Goal: Task Accomplishment & Management: Manage account settings

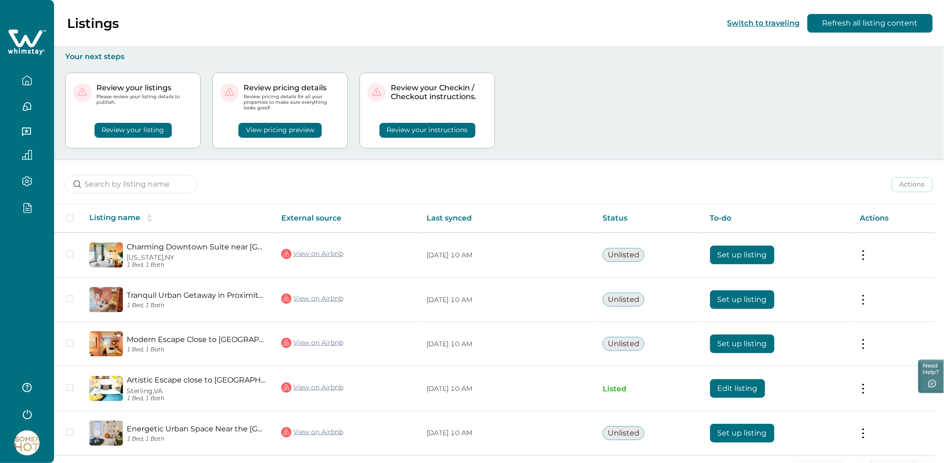
click at [588, 81] on div "Review your listings Please review your listing details to publish. Review your…" at bounding box center [498, 110] width 867 height 98
click at [12, 298] on div at bounding box center [27, 231] width 54 height 463
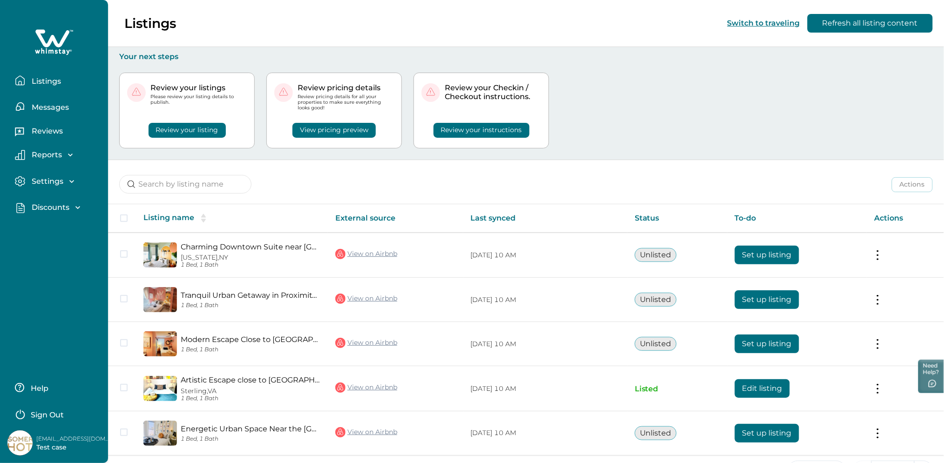
click at [71, 440] on p "[EMAIL_ADDRESS][DOMAIN_NAME]" at bounding box center [73, 438] width 74 height 9
click at [72, 438] on p "[EMAIL_ADDRESS][DOMAIN_NAME]" at bounding box center [73, 438] width 74 height 9
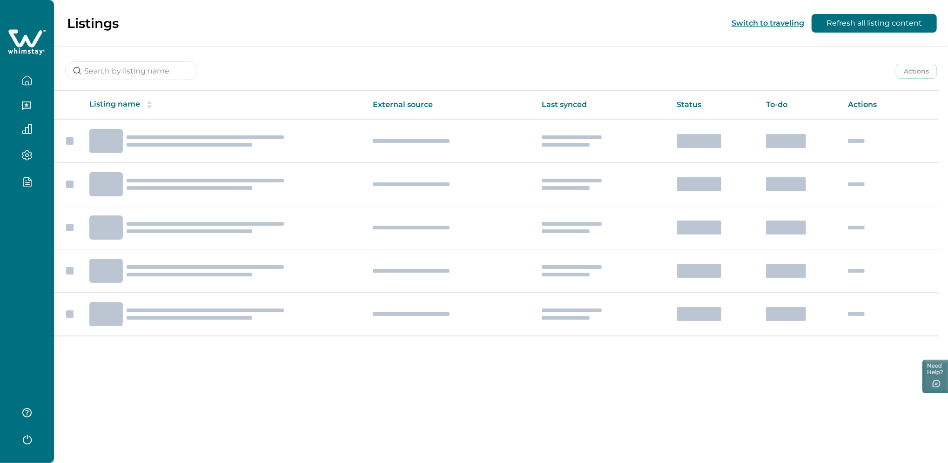
click at [13, 270] on div at bounding box center [27, 231] width 54 height 463
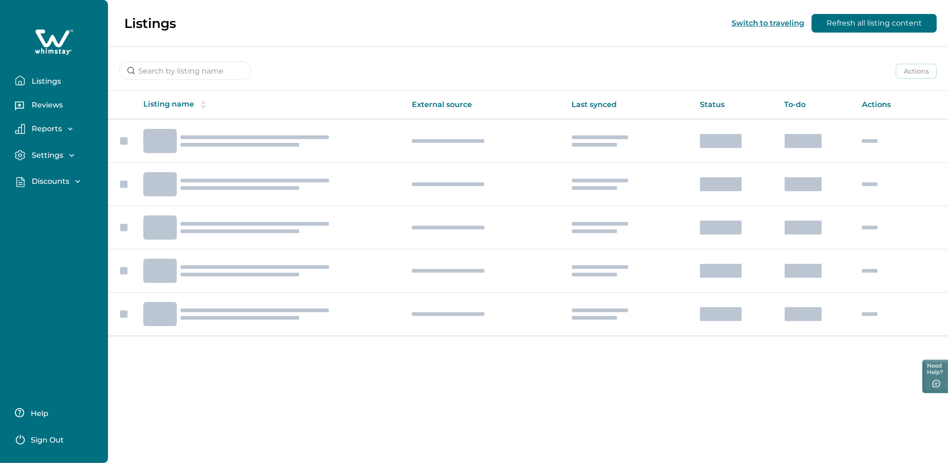
click at [54, 437] on p "Sign Out" at bounding box center [47, 440] width 33 height 9
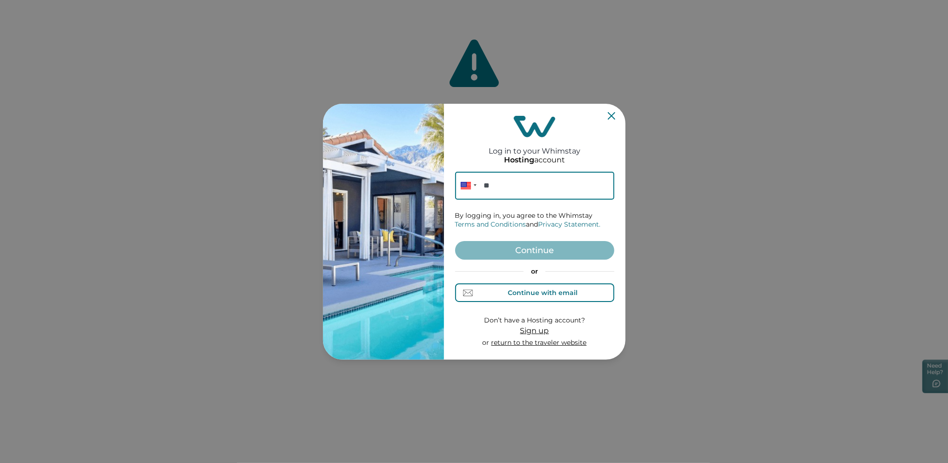
click at [515, 299] on button "Continue with email" at bounding box center [534, 293] width 159 height 19
click at [516, 188] on input at bounding box center [534, 186] width 159 height 28
paste input "[EMAIL_ADDRESS][DOMAIN_NAME]"
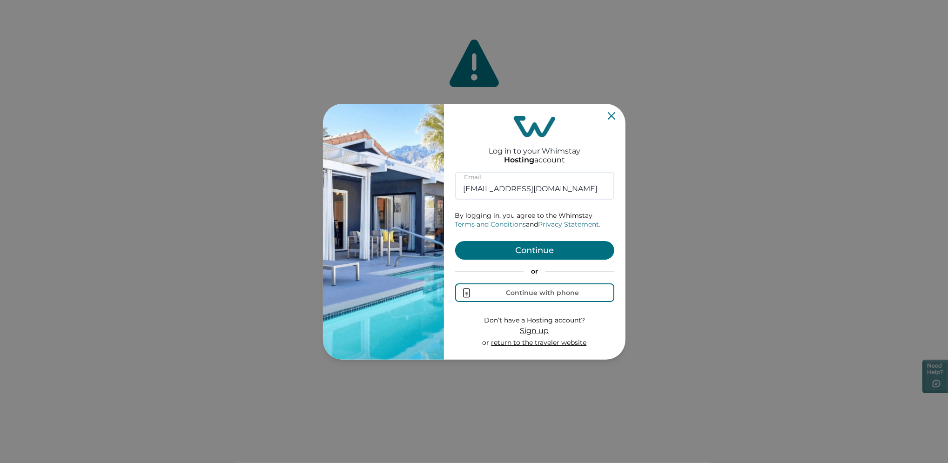
type input "[EMAIL_ADDRESS][DOMAIN_NAME]"
click at [486, 251] on button "Continue" at bounding box center [534, 250] width 159 height 19
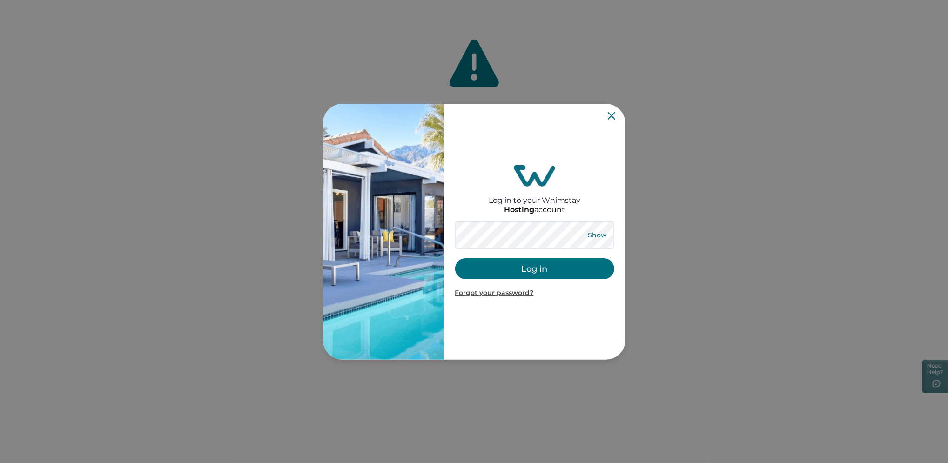
click at [594, 237] on button "Show" at bounding box center [598, 235] width 34 height 13
click at [512, 273] on button "Log in" at bounding box center [534, 268] width 159 height 21
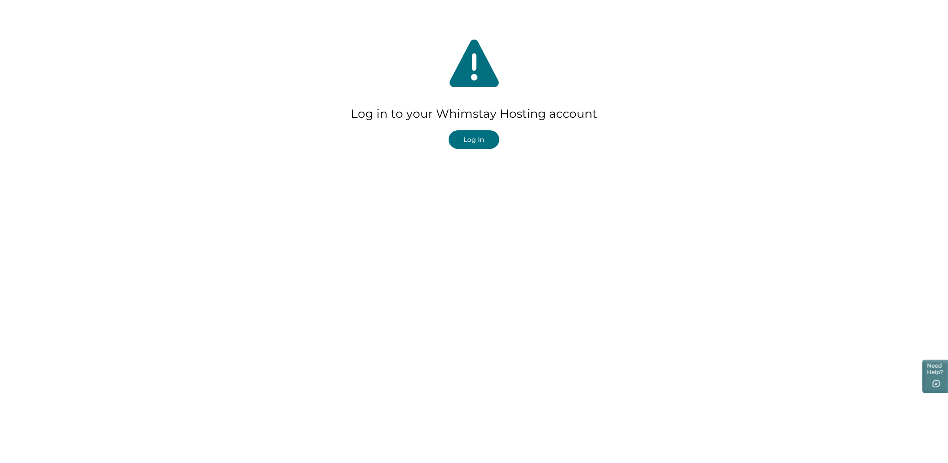
click at [480, 142] on button "Log In" at bounding box center [474, 139] width 51 height 19
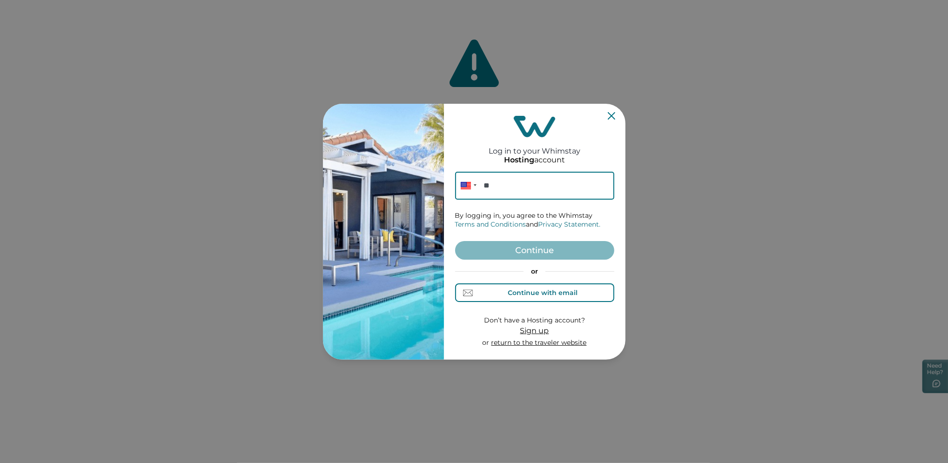
click at [516, 298] on button "Continue with email" at bounding box center [534, 293] width 159 height 19
click at [498, 179] on input at bounding box center [534, 186] width 159 height 28
paste input "[EMAIL_ADDRESS][DOMAIN_NAME]"
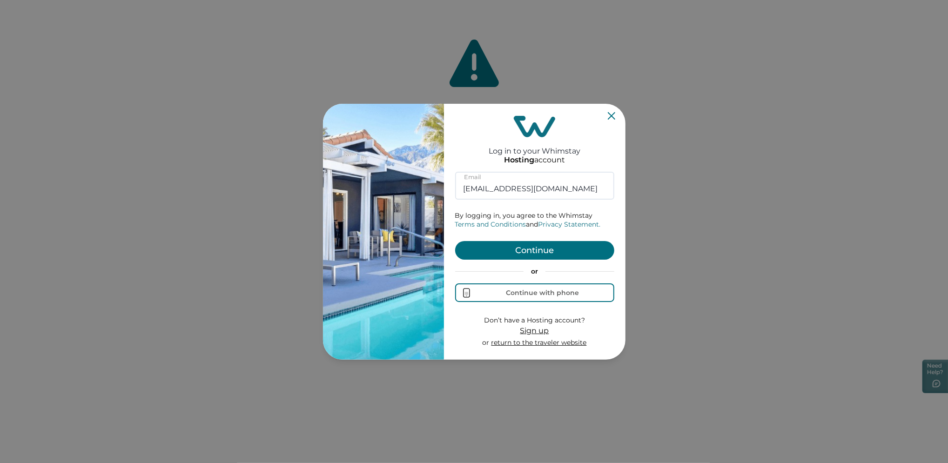
type input "[EMAIL_ADDRESS][DOMAIN_NAME]"
click at [479, 250] on button "Continue" at bounding box center [534, 250] width 159 height 19
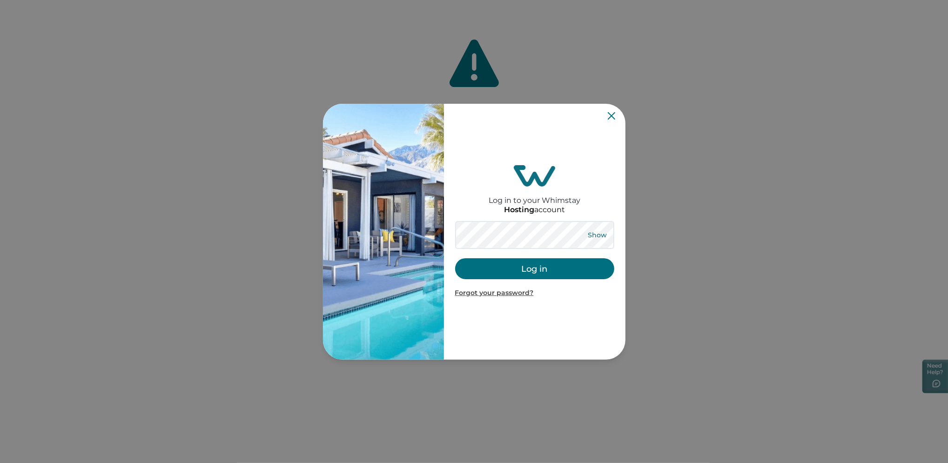
click at [586, 232] on button "Show" at bounding box center [598, 235] width 34 height 13
click at [515, 281] on div "Hide Log in Forgot your password?" at bounding box center [534, 259] width 159 height 77
click at [515, 278] on button "Log in" at bounding box center [534, 268] width 159 height 21
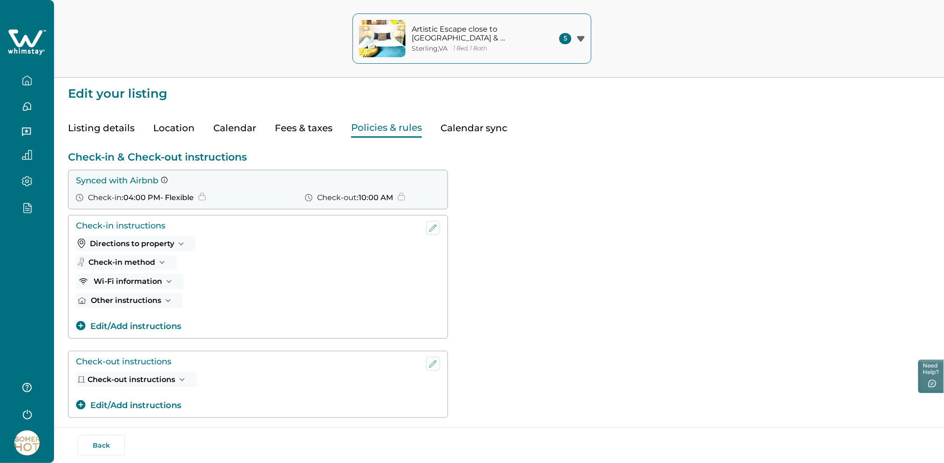
click at [99, 126] on button "Listing details" at bounding box center [101, 128] width 67 height 19
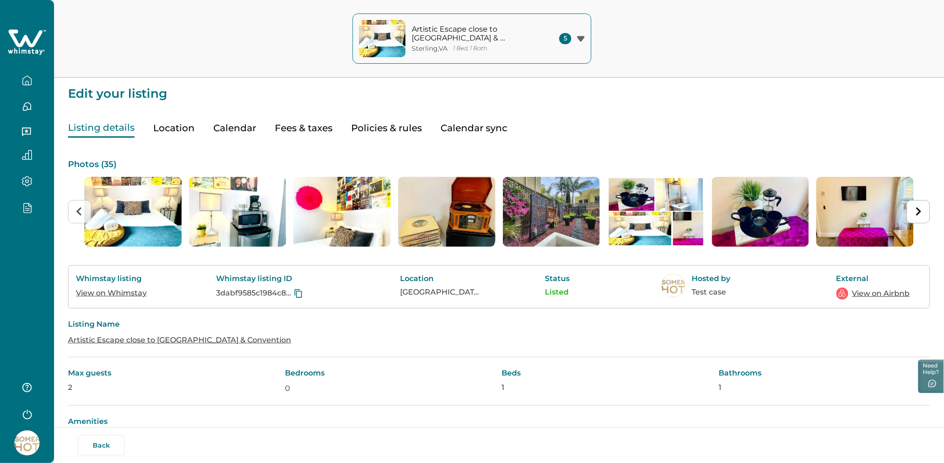
click at [868, 296] on link "View on Airbnb" at bounding box center [881, 293] width 58 height 11
click at [867, 294] on link "View on Airbnb" at bounding box center [881, 293] width 58 height 11
click at [0, 264] on html "Skip to Content Artistic Escape close to Balboa Park & Convention Sterling , VA…" at bounding box center [472, 231] width 944 height 463
click at [22, 163] on div at bounding box center [26, 158] width 39 height 16
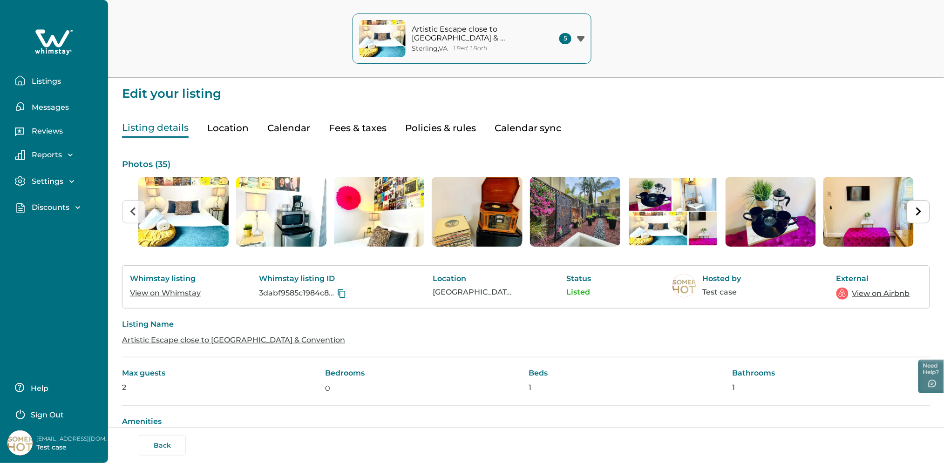
click at [50, 82] on p "Listings" at bounding box center [45, 81] width 32 height 9
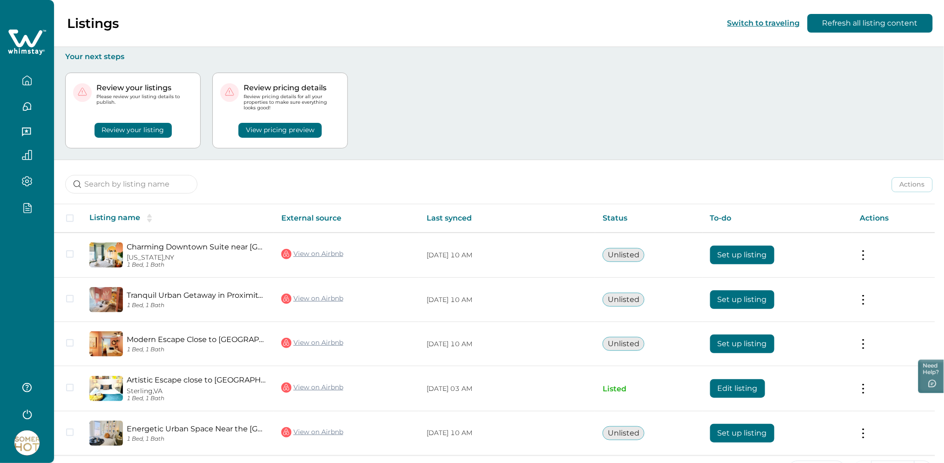
click at [447, 189] on div "Actions Actions Publish listing Unlist listing" at bounding box center [499, 177] width 890 height 34
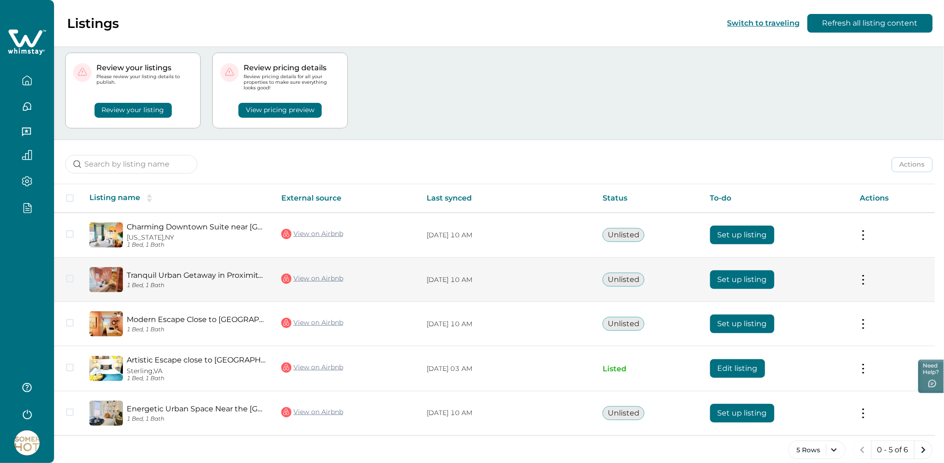
scroll to position [31, 0]
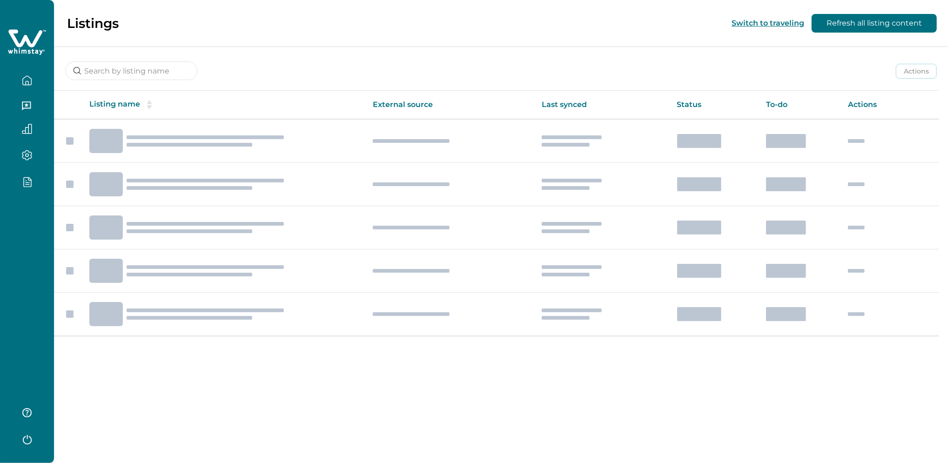
click at [20, 326] on div at bounding box center [27, 231] width 54 height 463
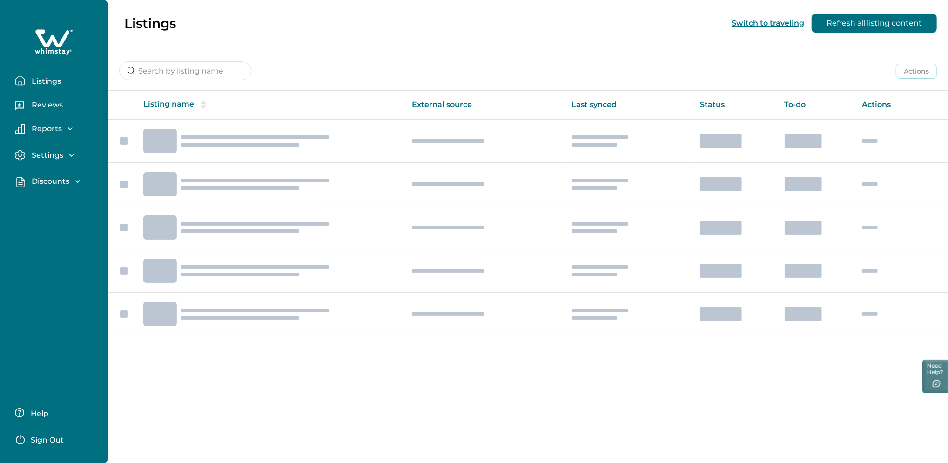
click at [54, 438] on p "Sign Out" at bounding box center [47, 440] width 33 height 9
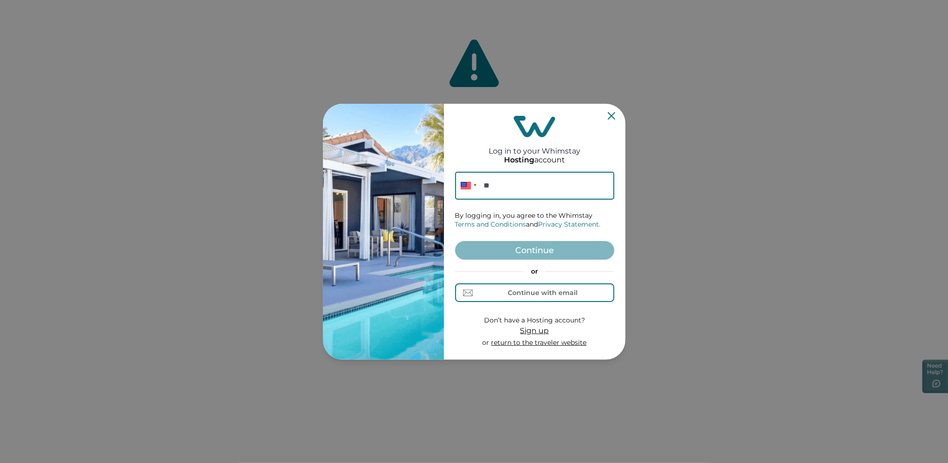
click at [561, 307] on form "Phone ** By logging in, you agree to the Whimstay Terms and Conditions and Priv…" at bounding box center [534, 260] width 159 height 176
click at [553, 289] on div "Continue with email" at bounding box center [543, 292] width 70 height 7
click at [503, 188] on input at bounding box center [534, 186] width 159 height 28
paste input "[EMAIL_ADDRESS][DOMAIN_NAME]"
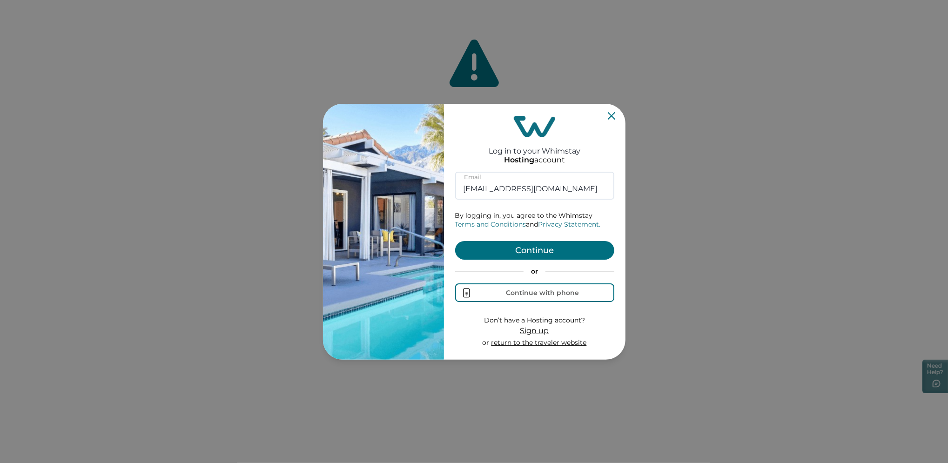
type input "[EMAIL_ADDRESS][DOMAIN_NAME]"
click at [473, 254] on button "Continue" at bounding box center [534, 250] width 159 height 19
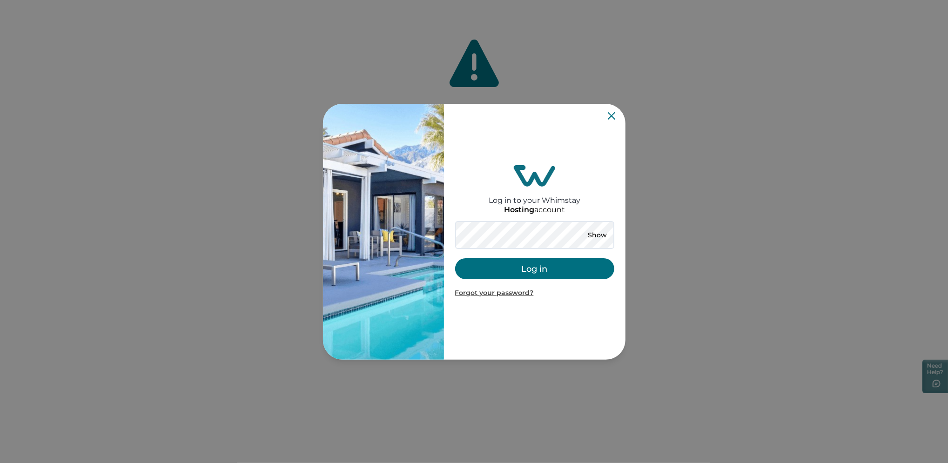
click at [540, 281] on div "Show Log in Forgot your password?" at bounding box center [534, 259] width 159 height 77
click at [539, 277] on button "Log in" at bounding box center [534, 268] width 159 height 21
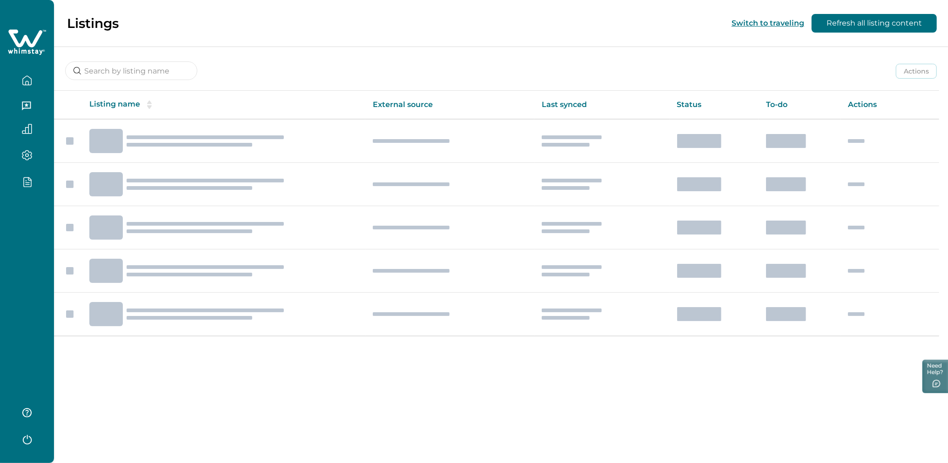
click at [12, 315] on div at bounding box center [27, 231] width 54 height 463
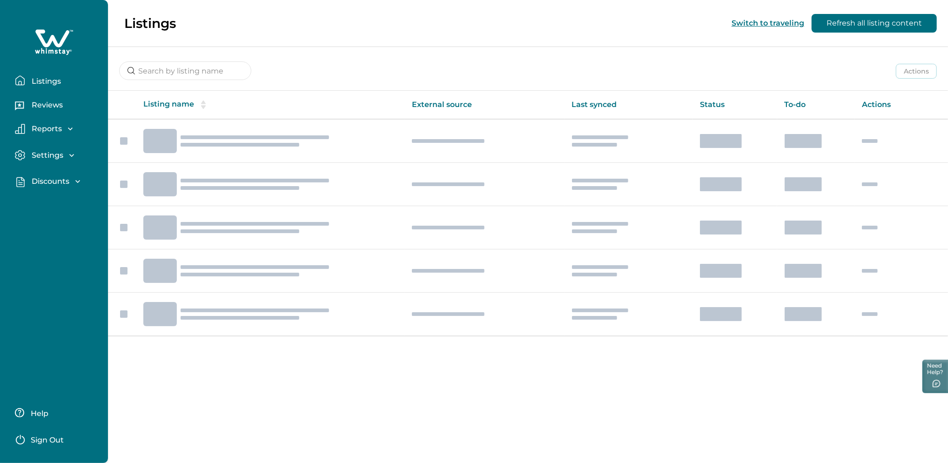
click at [54, 438] on p "Sign Out" at bounding box center [47, 440] width 33 height 9
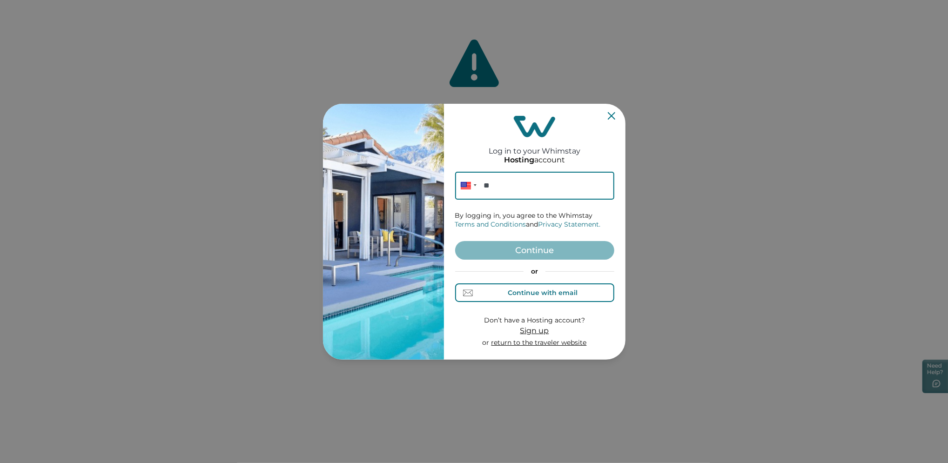
click at [526, 293] on div "Continue with email" at bounding box center [543, 292] width 70 height 7
click at [502, 198] on input at bounding box center [534, 186] width 159 height 28
paste input "[EMAIL_ADDRESS][DOMAIN_NAME]"
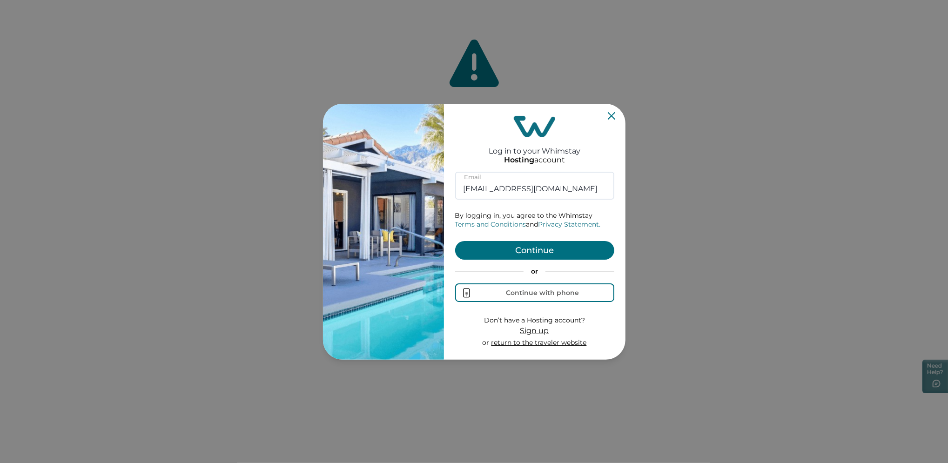
type input "[EMAIL_ADDRESS][DOMAIN_NAME]"
click at [470, 239] on form "[EMAIL_ADDRESS][DOMAIN_NAME] Email By logging in, you agree to the Whimstay Ter…" at bounding box center [534, 260] width 159 height 176
click at [481, 254] on button "Continue" at bounding box center [534, 250] width 159 height 19
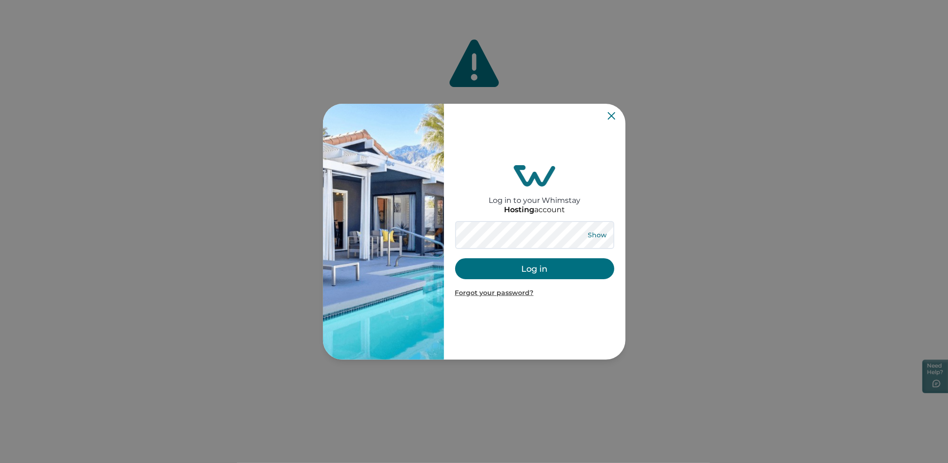
click at [594, 239] on button "Show" at bounding box center [598, 235] width 34 height 13
click at [555, 270] on button "Log in" at bounding box center [534, 268] width 159 height 21
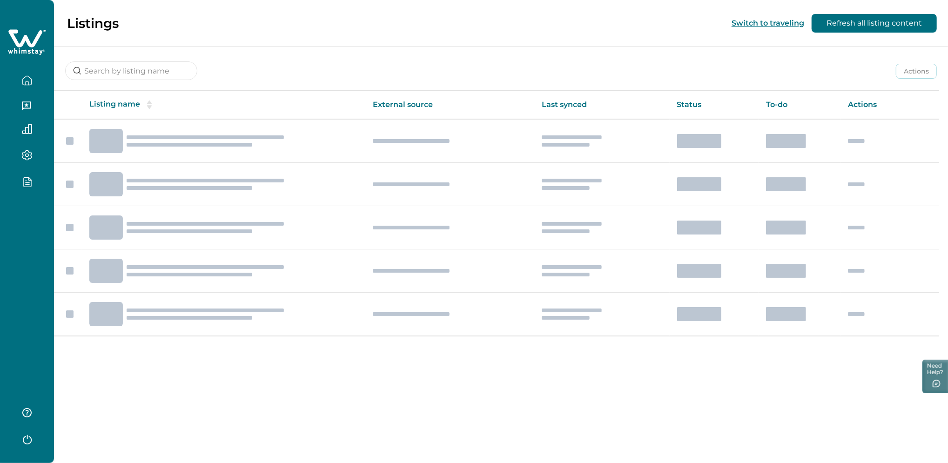
click at [9, 300] on div at bounding box center [27, 231] width 54 height 463
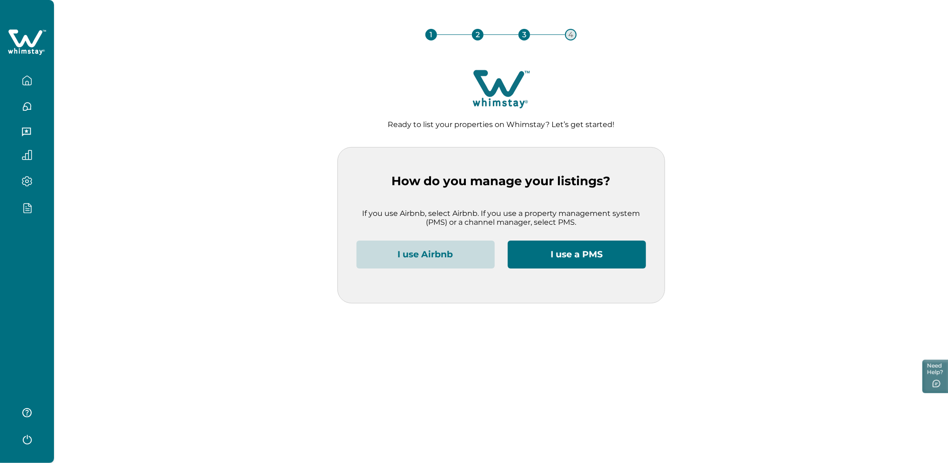
click at [427, 245] on button "I use Airbnb" at bounding box center [426, 255] width 138 height 28
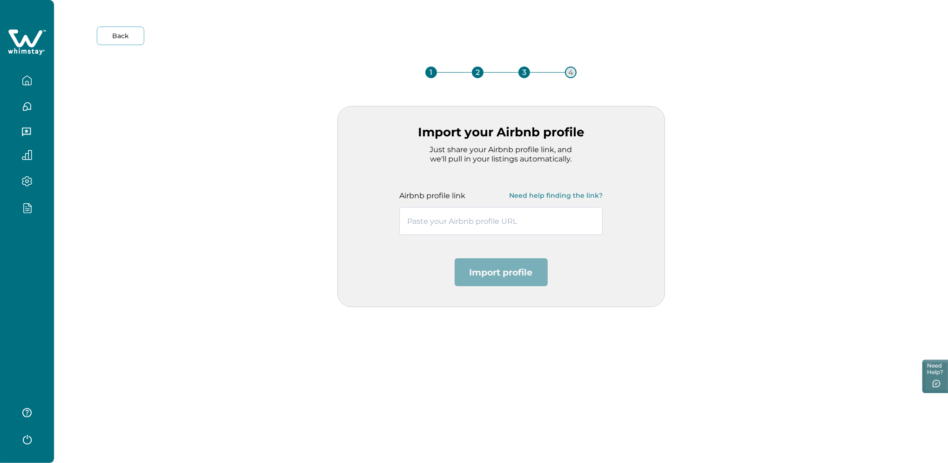
click at [459, 220] on input "text" at bounding box center [500, 221] width 203 height 28
paste input "[EMAIL_ADDRESS][DOMAIN_NAME]"
click at [18, 250] on div at bounding box center [27, 231] width 54 height 463
drag, startPoint x: 459, startPoint y: 210, endPoint x: 388, endPoint y: 218, distance: 71.2
click at [391, 216] on div "Import your Airbnb profile Just share your Airbnb profile link, and we'll pull …" at bounding box center [502, 206] width 328 height 201
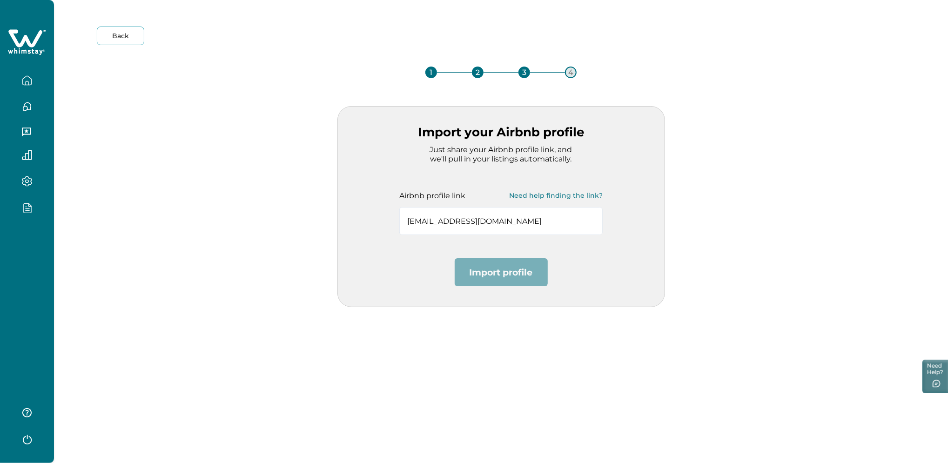
paste input "[URL][DOMAIN_NAME]"
type input "[URL][DOMAIN_NAME]"
click at [509, 277] on button "Import profile" at bounding box center [501, 272] width 93 height 28
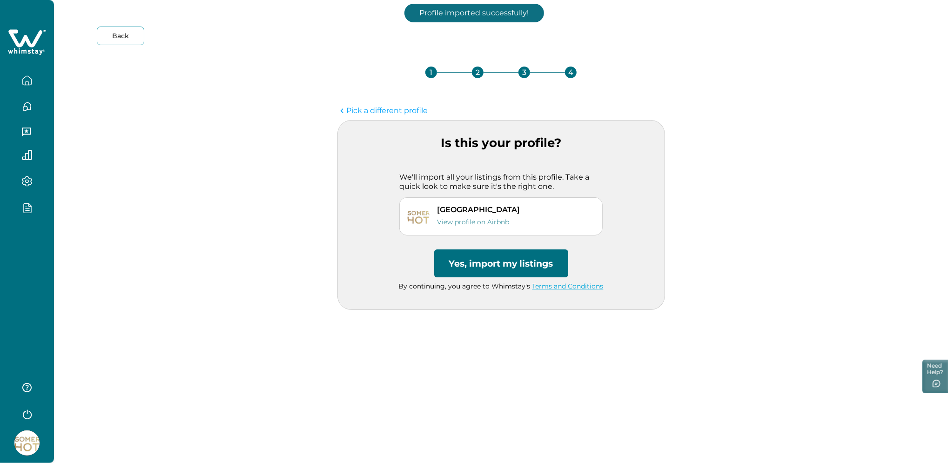
click at [494, 266] on button "Yes, import my listings" at bounding box center [501, 264] width 134 height 28
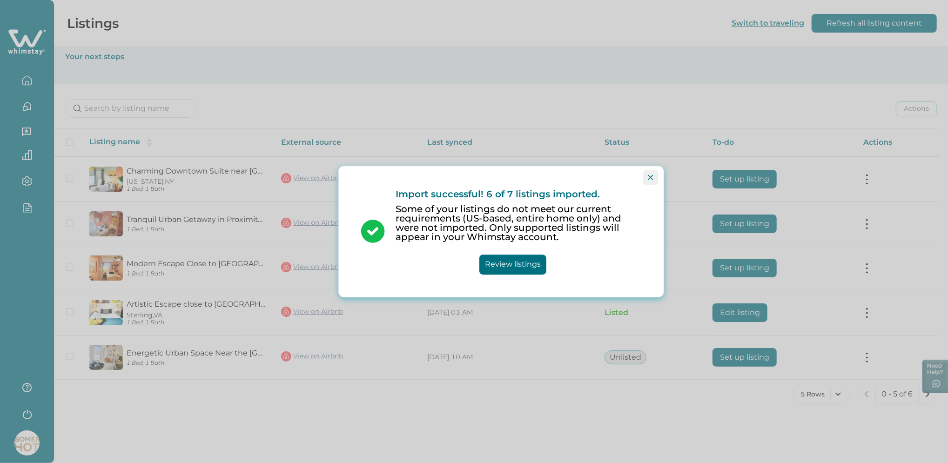
click at [647, 172] on button "Close" at bounding box center [650, 177] width 15 height 15
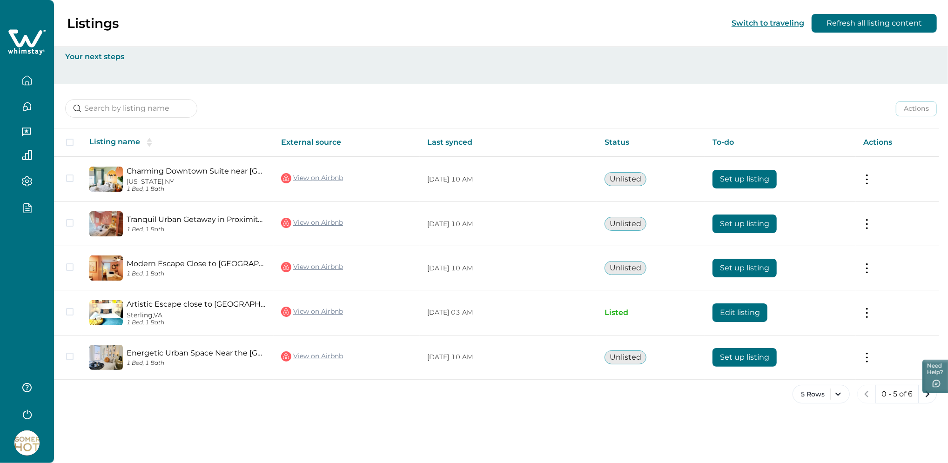
click at [2, 232] on div at bounding box center [27, 231] width 54 height 463
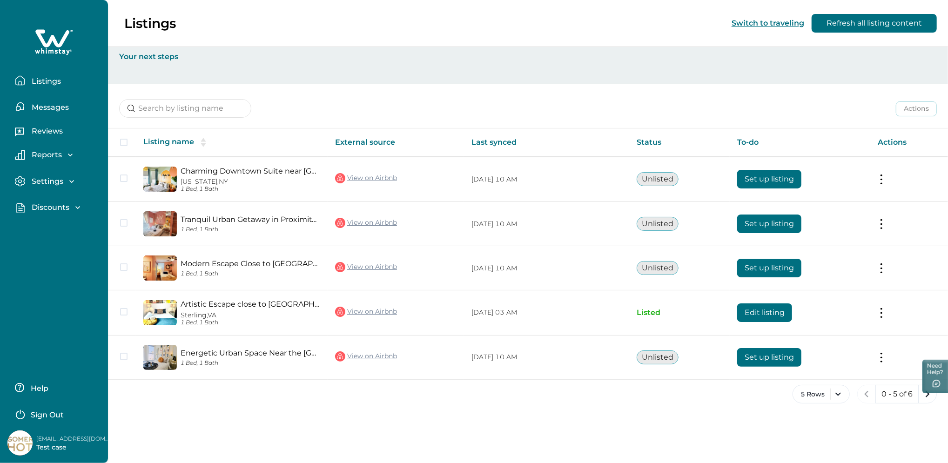
click at [49, 214] on div "Discounts" at bounding box center [58, 211] width 86 height 16
click at [59, 206] on p "Discounts" at bounding box center [49, 207] width 41 height 9
click at [193, 80] on div at bounding box center [528, 72] width 818 height 22
